Goal: Find contact information: Find contact information

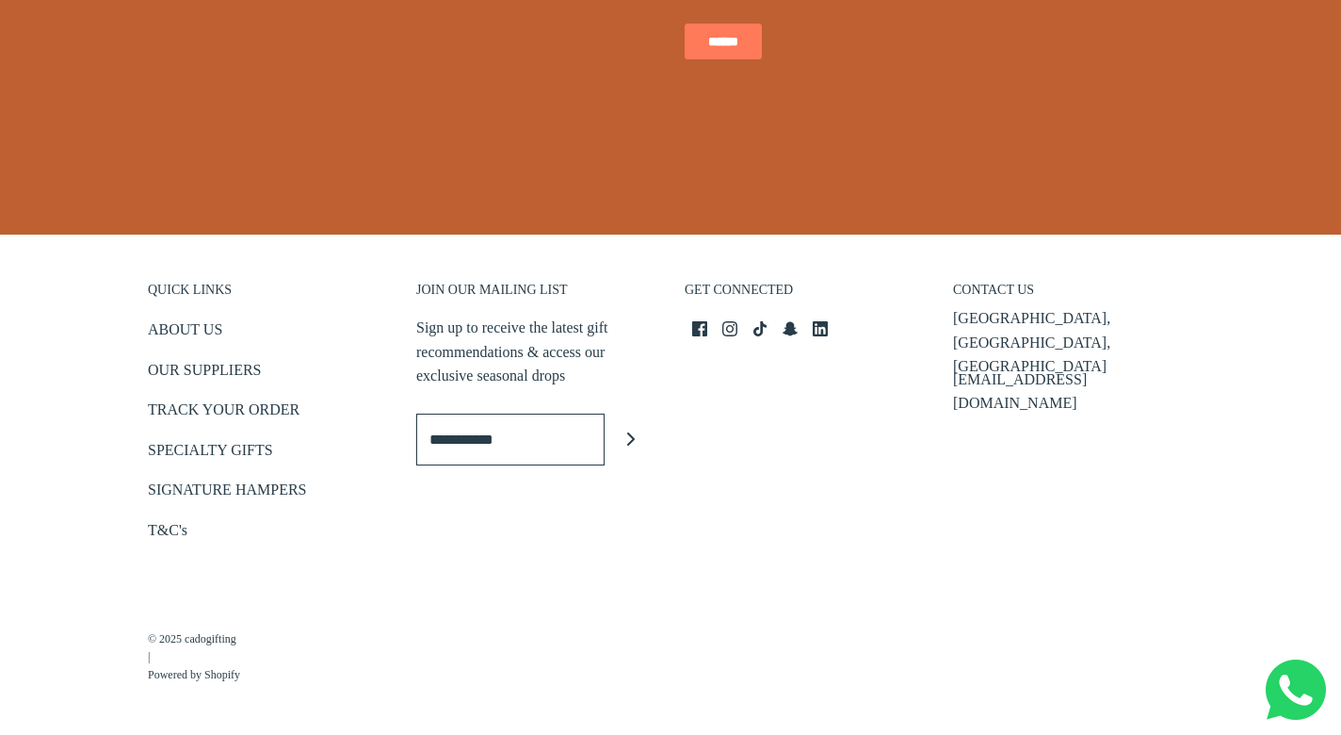
scroll to position [783, 0]
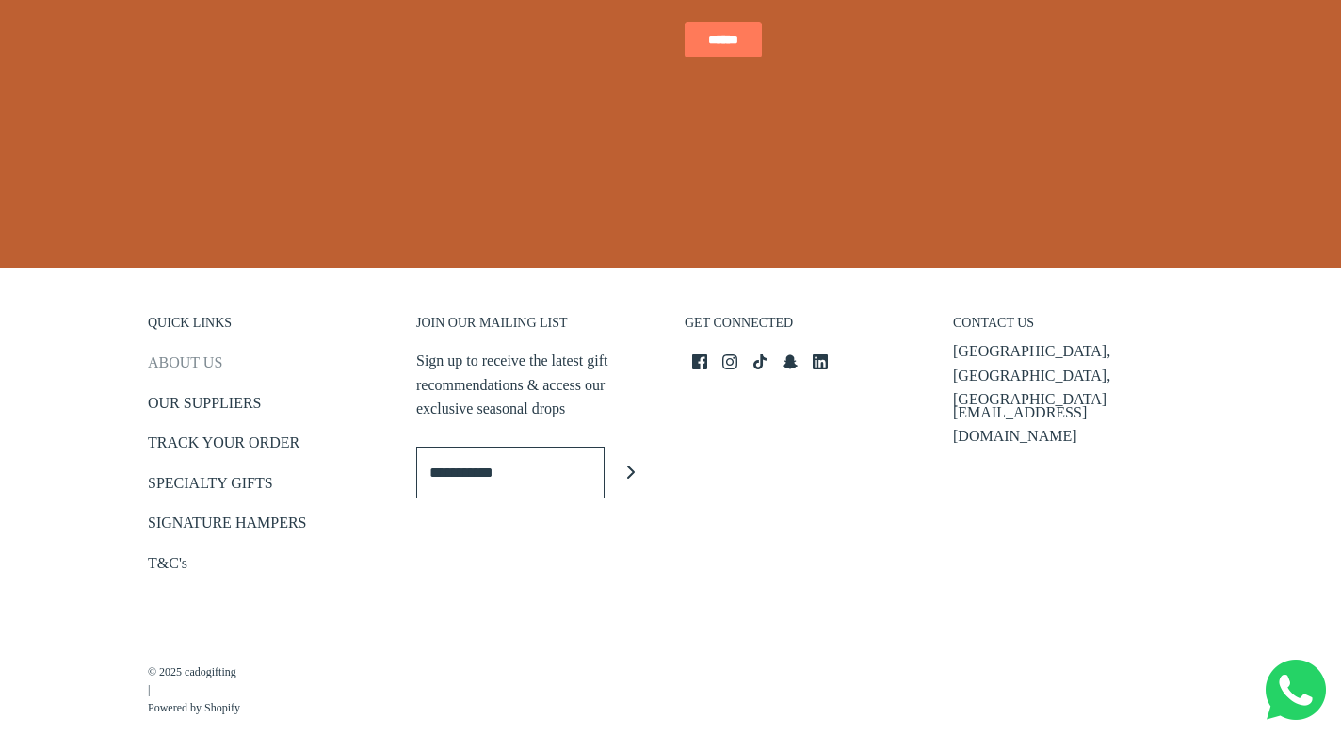
click at [202, 360] on link "ABOUT US" at bounding box center [185, 365] width 74 height 31
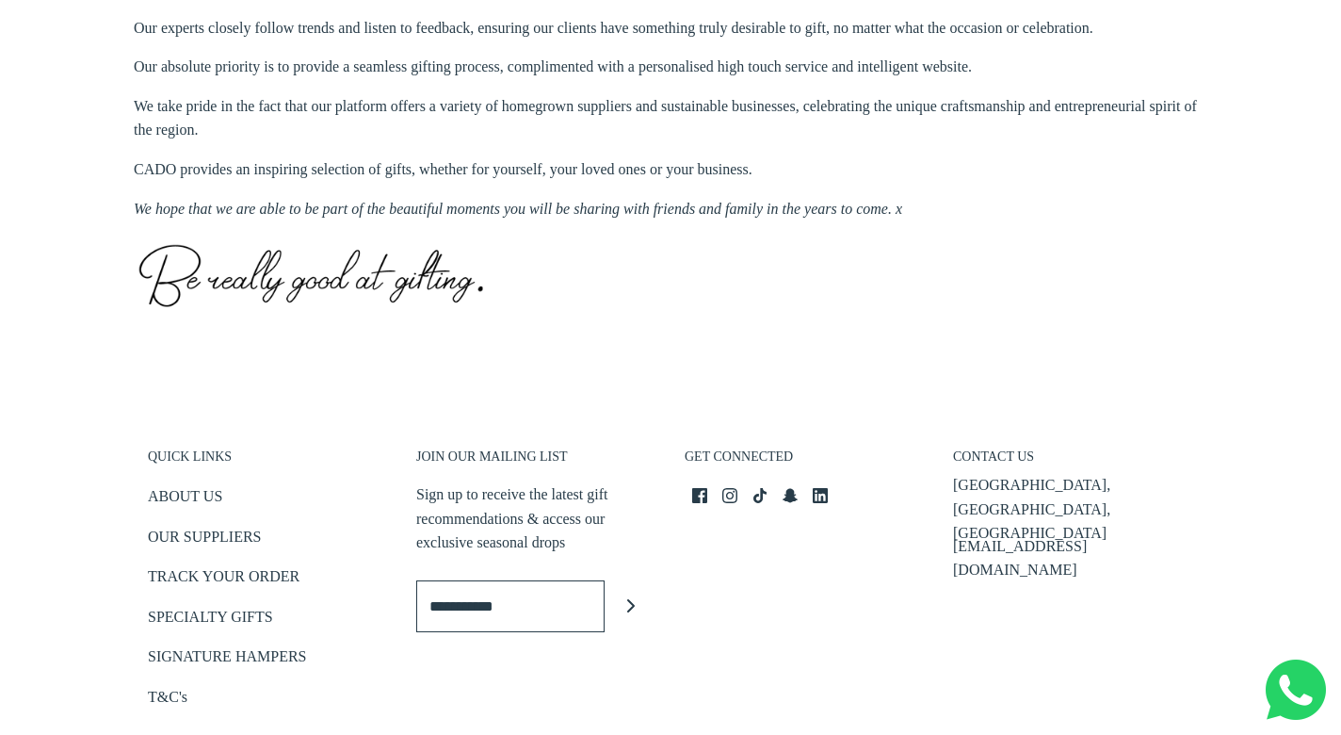
scroll to position [848, 0]
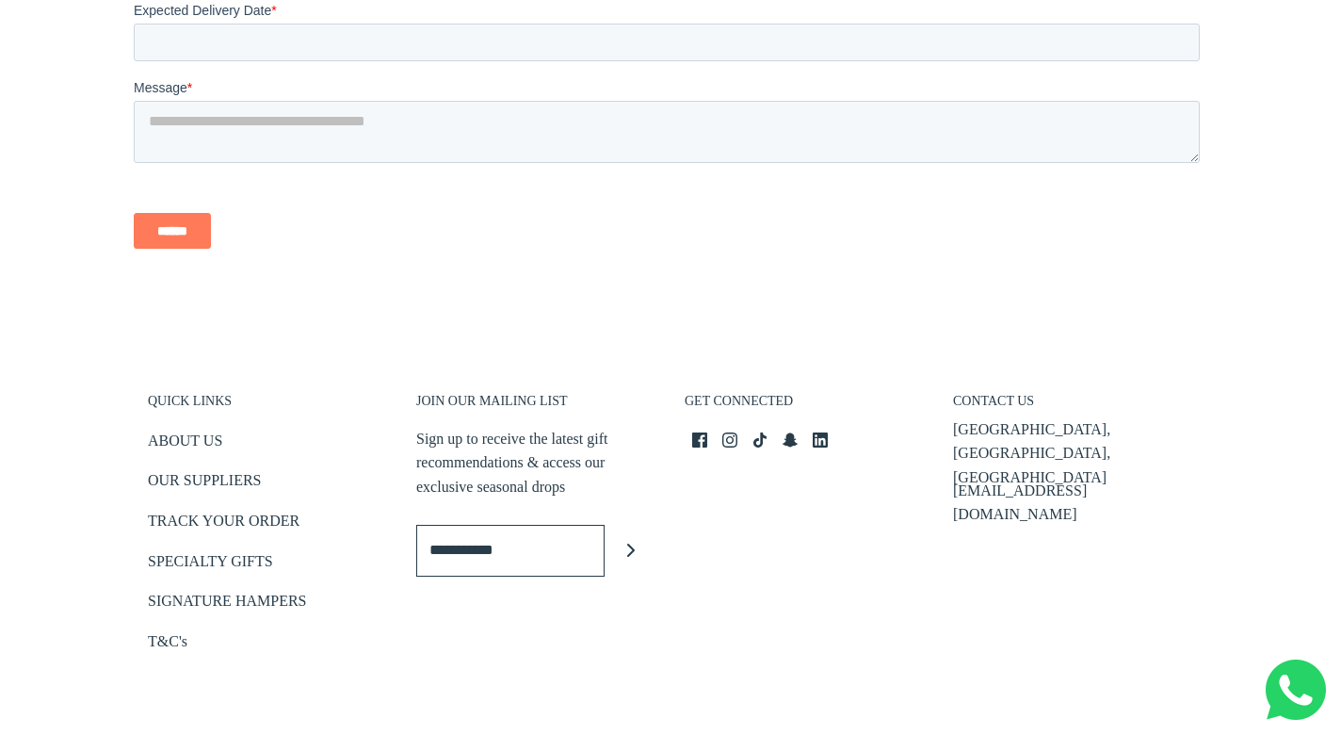
scroll to position [4364, 0]
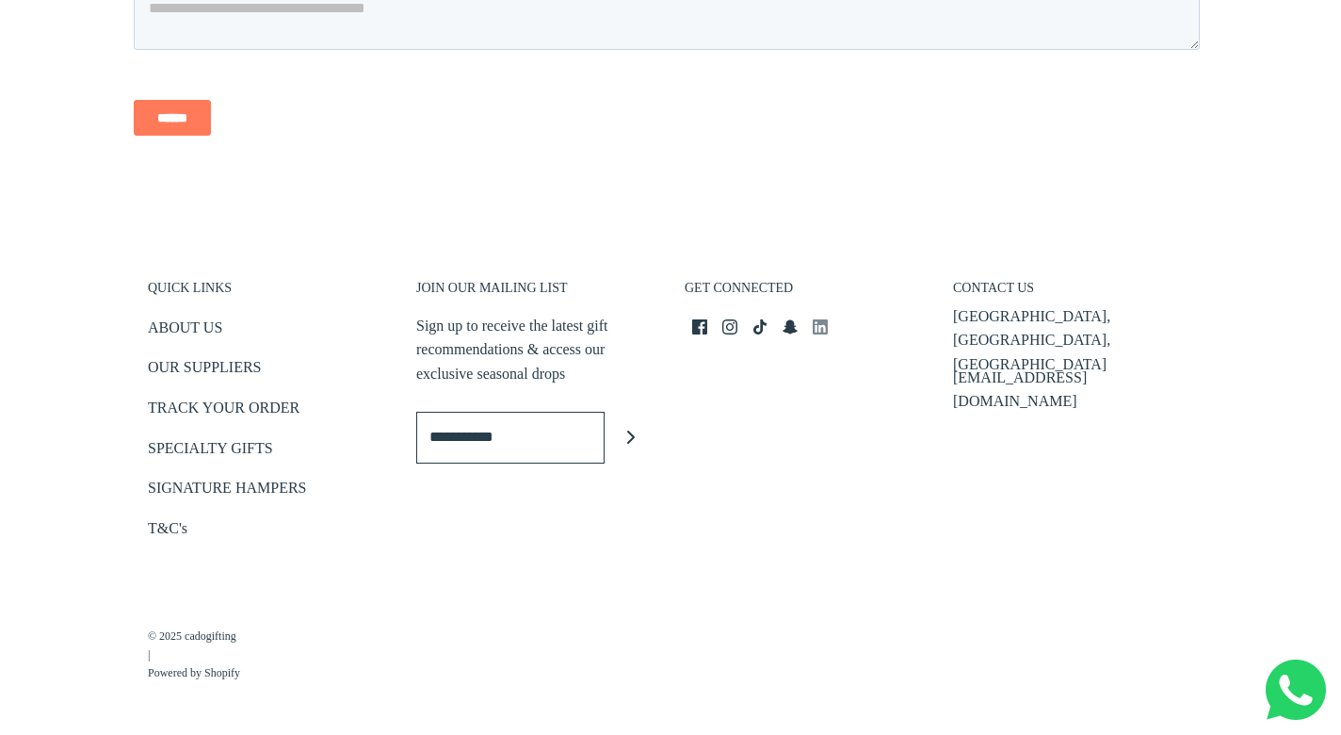
click at [823, 334] on icon at bounding box center [820, 326] width 15 height 15
click at [194, 328] on link "ABOUT US" at bounding box center [185, 330] width 74 height 31
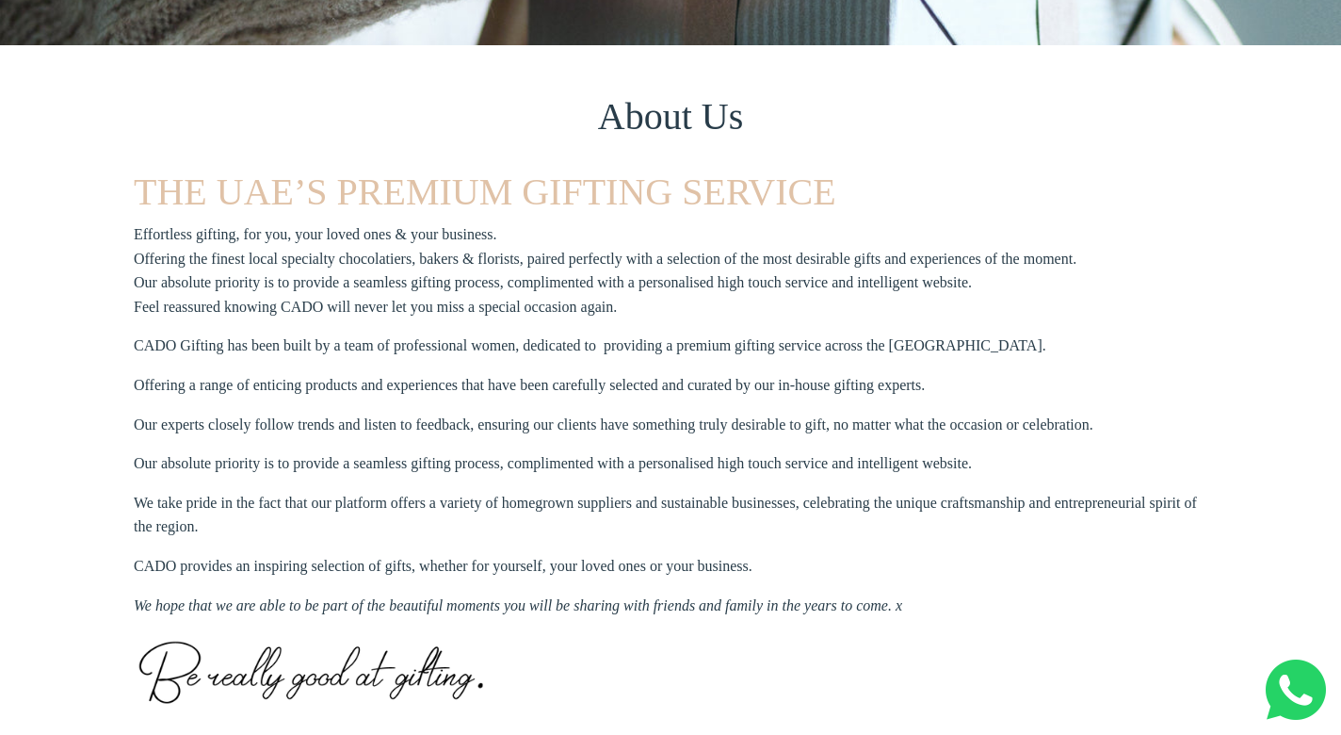
scroll to position [72, 0]
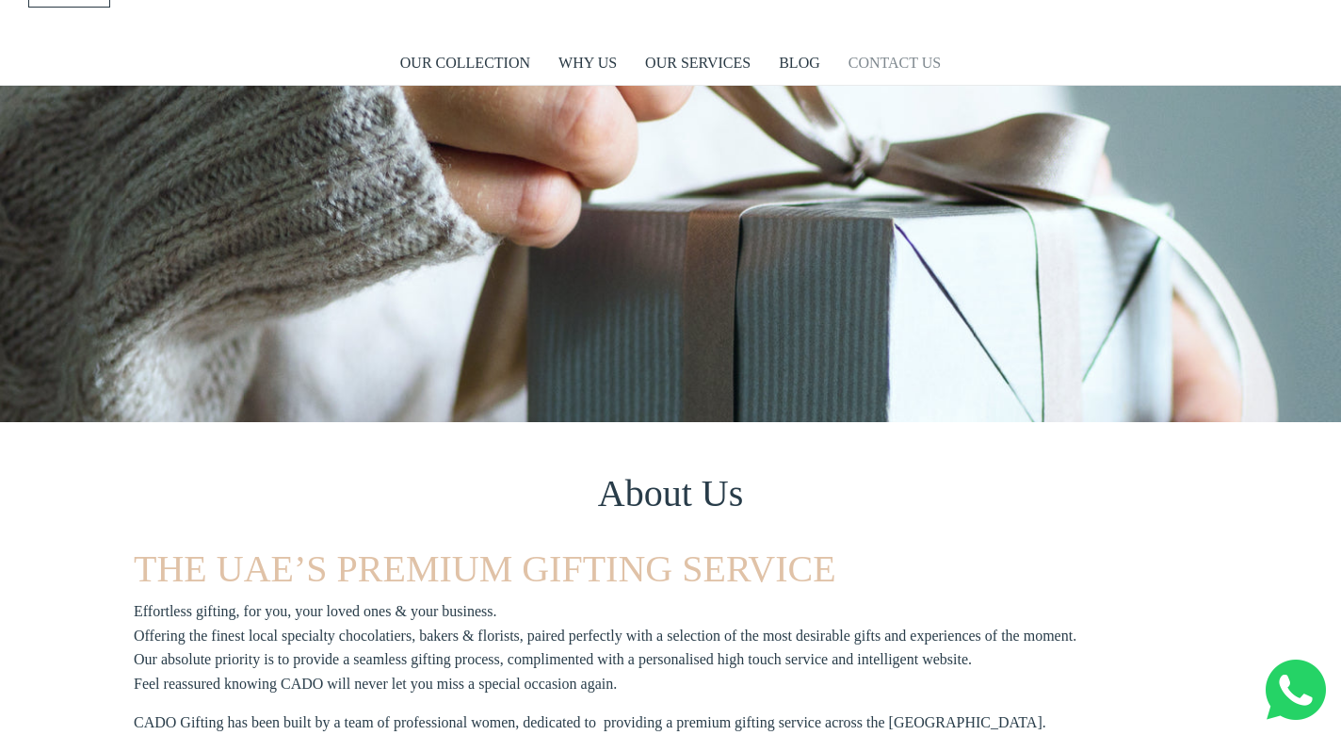
click at [908, 48] on link "CONTACT US" at bounding box center [894, 62] width 92 height 43
